Goal: Transaction & Acquisition: Obtain resource

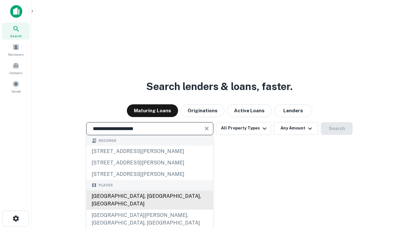
click at [150, 210] on div "Santa Monica, CA, USA" at bounding box center [150, 200] width 127 height 19
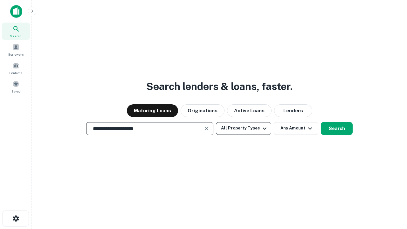
type input "**********"
click at [244, 128] on button "All Property Types" at bounding box center [243, 128] width 55 height 13
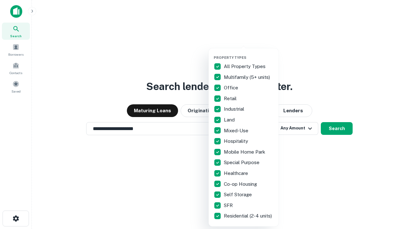
click at [249, 53] on button "button" at bounding box center [249, 53] width 70 height 0
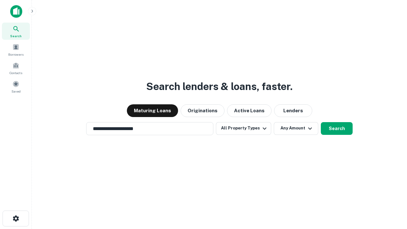
scroll to position [4, 77]
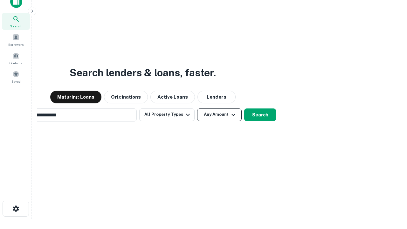
click at [197, 109] on button "Any Amount" at bounding box center [219, 115] width 45 height 13
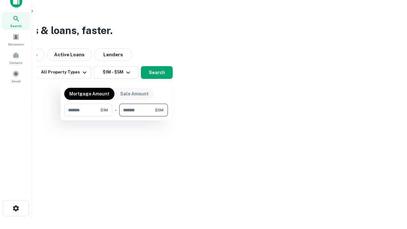
type input "*******"
click at [116, 116] on button "button" at bounding box center [116, 116] width 104 height 0
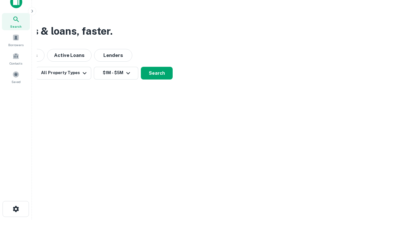
scroll to position [4, 117]
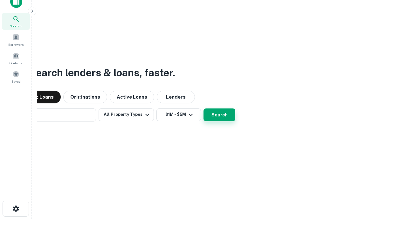
click at [204, 109] on button "Search" at bounding box center [220, 115] width 32 height 13
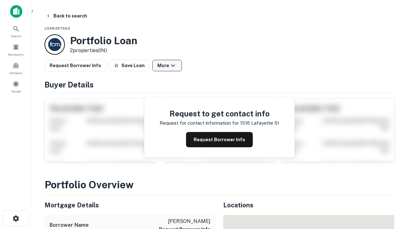
click at [167, 66] on button "More" at bounding box center [167, 65] width 30 height 11
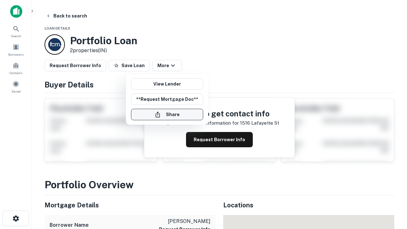
click at [167, 115] on button "Share" at bounding box center [167, 114] width 72 height 11
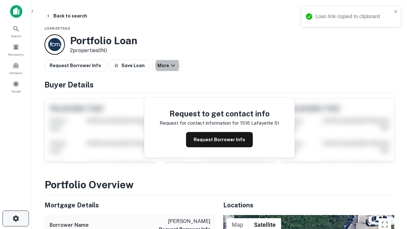
click at [16, 219] on icon "button" at bounding box center [16, 219] width 8 height 8
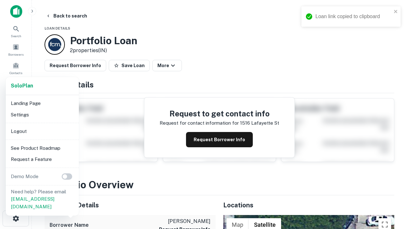
click at [42, 131] on li "Logout" at bounding box center [42, 131] width 68 height 11
